Goal: Navigation & Orientation: Go to known website

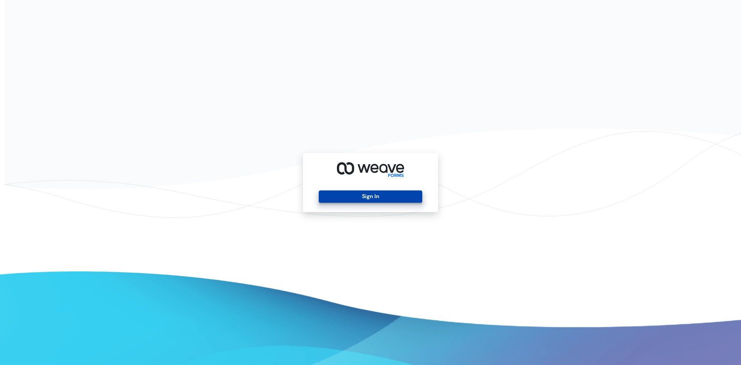
click at [373, 199] on button "Sign In" at bounding box center [370, 196] width 103 height 12
